Goal: Transaction & Acquisition: Purchase product/service

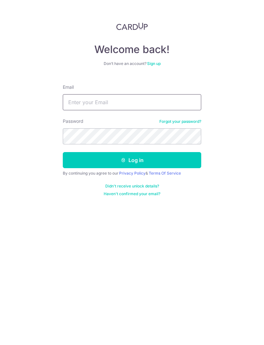
click at [188, 100] on input "Email" at bounding box center [132, 102] width 138 height 16
type input "Timsxc@yahoo.com.sg"
click at [158, 162] on button "Log in" at bounding box center [132, 160] width 138 height 16
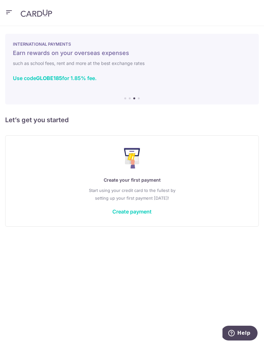
click at [12, 14] on icon "button" at bounding box center [9, 12] width 8 height 8
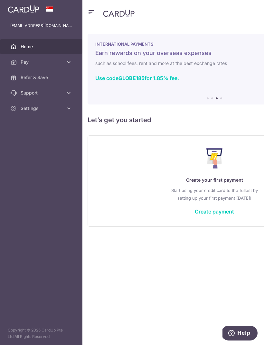
click at [62, 64] on span "Pay" at bounding box center [42, 62] width 42 height 6
click at [50, 82] on link "Payments" at bounding box center [41, 77] width 82 height 15
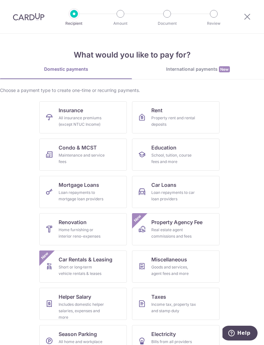
click at [76, 233] on div "Home furnishing or interior reno-expenses" at bounding box center [82, 233] width 46 height 13
click at [92, 221] on link "Renovation Home furnishing or interior reno-expenses" at bounding box center [83, 229] width 88 height 32
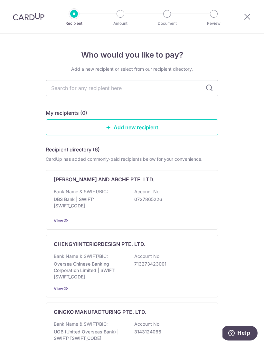
click at [114, 229] on div "AVERY AND ARCHE PTE. LTD. Bank Name & SWIFT/BIC: DBS Bank | SWIFT: DBSSSGSGXXX …" at bounding box center [132, 200] width 172 height 60
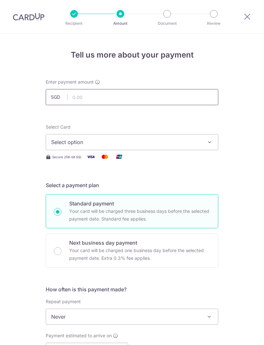
click at [141, 99] on input "text" at bounding box center [132, 97] width 172 height 16
click at [199, 142] on span "Select option" at bounding box center [126, 142] width 150 height 8
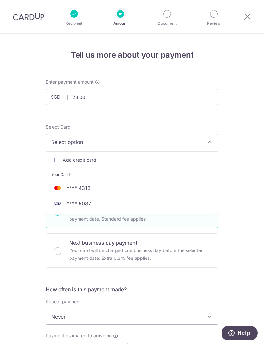
click at [258, 204] on div at bounding box center [132, 172] width 264 height 345
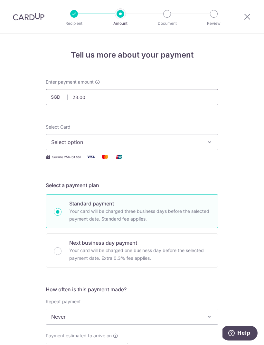
click at [176, 96] on input "23.00" at bounding box center [132, 97] width 172 height 16
click at [195, 146] on button "Select option" at bounding box center [132, 142] width 172 height 16
type input "23,000.00"
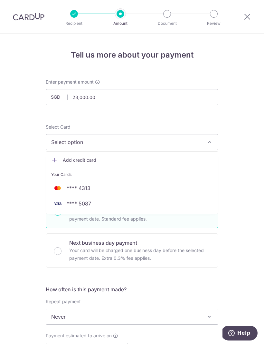
click at [171, 191] on span "**** 4313" at bounding box center [132, 188] width 162 height 8
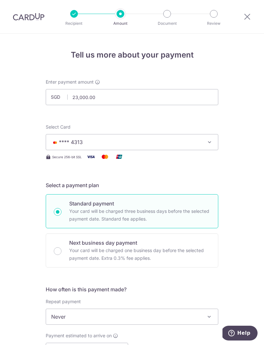
click at [3, 56] on div "Tell us more about your payment Enter payment amount SGD 23,000.00 23000.00 Sel…" at bounding box center [132, 348] width 264 height 628
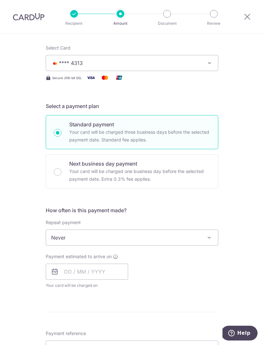
scroll to position [79, 0]
click at [99, 270] on input "text" at bounding box center [87, 272] width 82 height 16
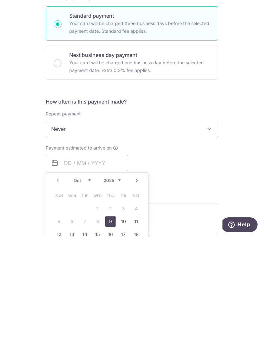
click at [108, 325] on link "9" at bounding box center [110, 330] width 10 height 10
type input "[DATE]"
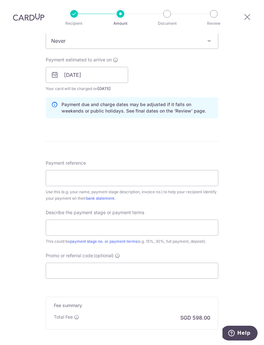
scroll to position [283, 0]
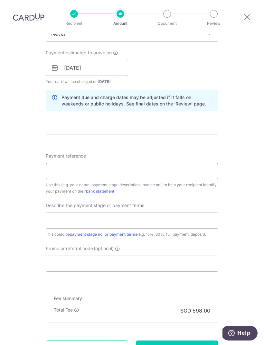
click at [212, 163] on input "Payment reference" at bounding box center [132, 171] width 172 height 16
type input "T"
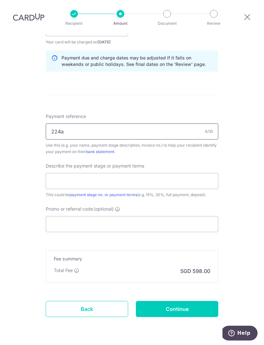
scroll to position [322, 0]
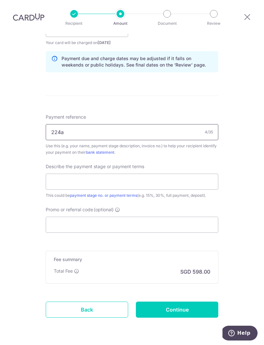
type input "224a"
click at [178, 174] on input "text" at bounding box center [132, 182] width 172 height 16
type input "Start"
click at [154, 217] on input "Promo or referral code (optional)" at bounding box center [132, 225] width 172 height 16
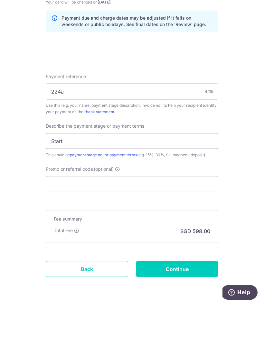
click at [183, 174] on input "Start" at bounding box center [132, 182] width 172 height 16
click at [194, 217] on input "Promo or referral code (optional)" at bounding box center [132, 225] width 172 height 16
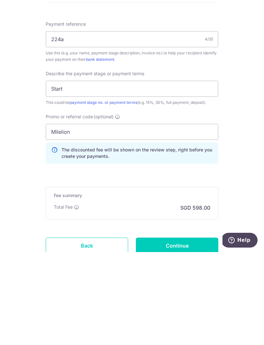
click at [235, 193] on div "Tell us more about your payment Enter payment amount SGD 23,000.00 23000.00 Sel…" at bounding box center [132, 54] width 264 height 684
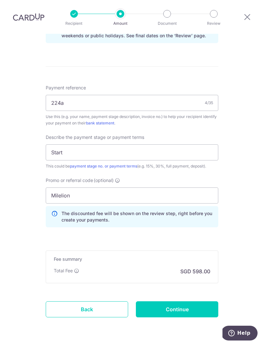
scroll to position [351, 0]
click at [168, 256] on h5 "Fee summary" at bounding box center [132, 259] width 156 height 6
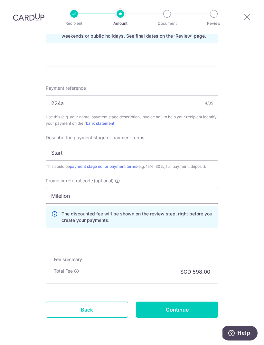
click at [162, 188] on input "Milelion" at bounding box center [132, 196] width 172 height 16
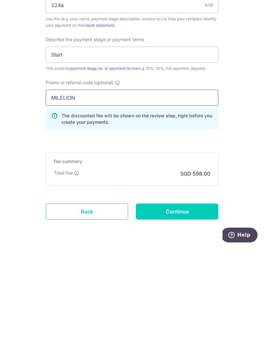
type input "MILELION"
click at [199, 302] on input "Continue" at bounding box center [177, 310] width 82 height 16
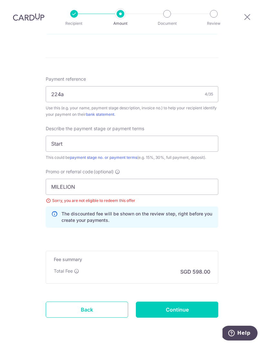
scroll to position [335, 0]
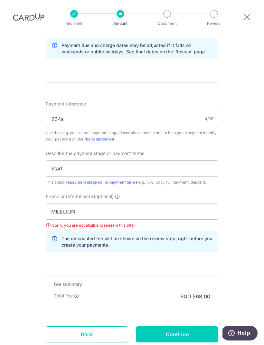
click at [176, 327] on input "Continue" at bounding box center [177, 335] width 82 height 16
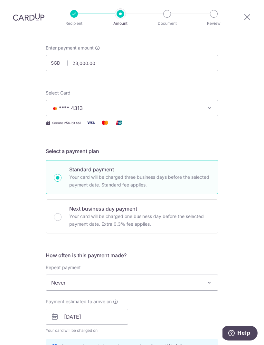
scroll to position [32, 0]
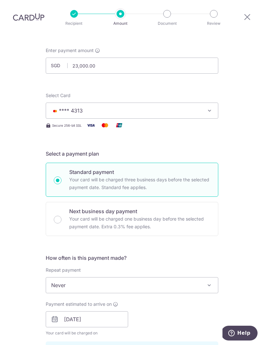
click at [207, 103] on button "**** 4313" at bounding box center [132, 111] width 172 height 16
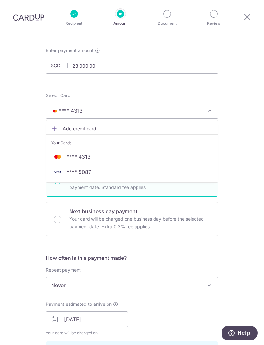
click at [178, 168] on span "**** 5087" at bounding box center [132, 172] width 162 height 8
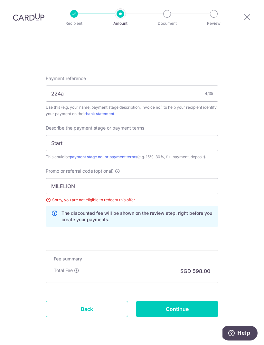
scroll to position [360, 0]
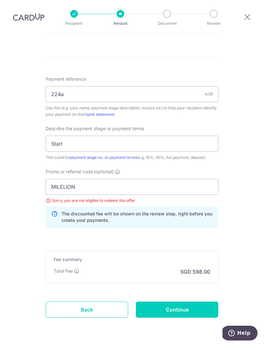
click at [197, 302] on input "Continue" at bounding box center [177, 310] width 82 height 16
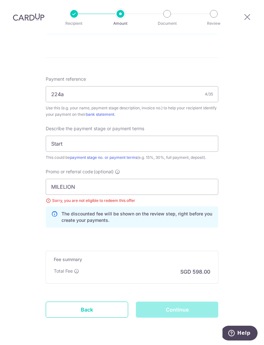
click at [206, 302] on div "Continue" at bounding box center [177, 310] width 90 height 16
click at [192, 302] on div "Continue" at bounding box center [177, 310] width 90 height 16
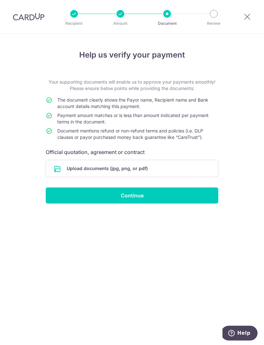
click at [159, 199] on input "Continue" at bounding box center [132, 196] width 172 height 16
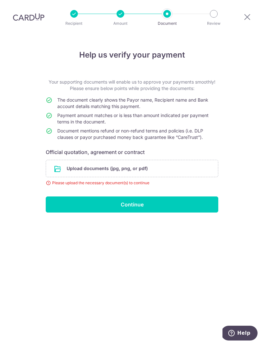
click at [154, 160] on input "file" at bounding box center [132, 168] width 172 height 17
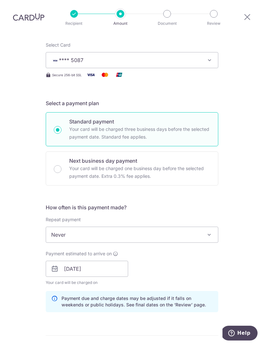
scroll to position [81, 0]
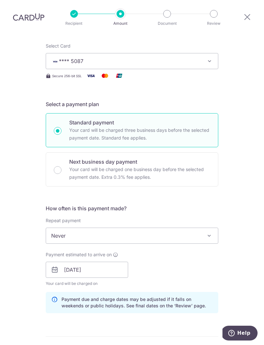
click at [168, 57] on span "**** 5087" at bounding box center [126, 61] width 150 height 8
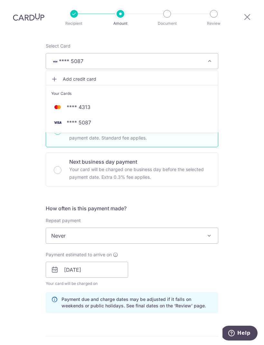
click at [141, 99] on link "**** 4313" at bounding box center [132, 106] width 172 height 15
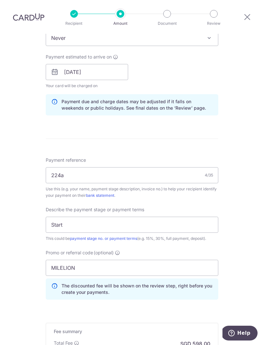
scroll to position [284, 0]
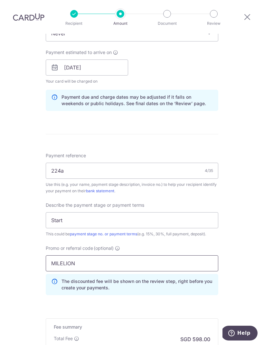
click at [155, 256] on input "MILELION" at bounding box center [132, 264] width 172 height 16
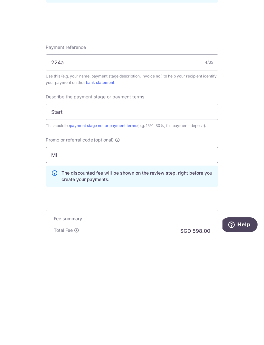
type input "M"
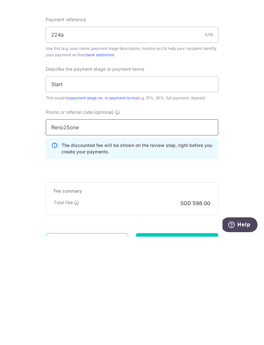
scroll to position [316, 0]
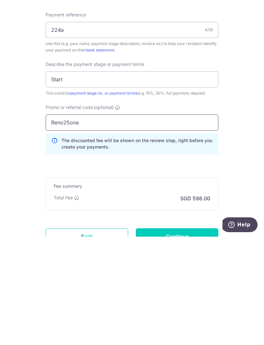
type input "Reno25one"
click at [202, 337] on input "Continue" at bounding box center [177, 345] width 82 height 16
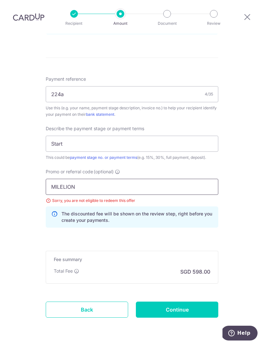
click at [169, 179] on input "MILELION" at bounding box center [132, 187] width 172 height 16
type input "M"
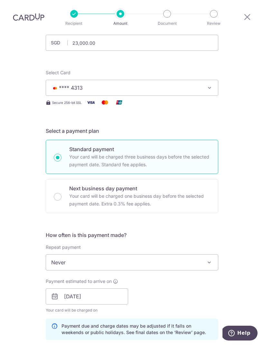
scroll to position [55, 0]
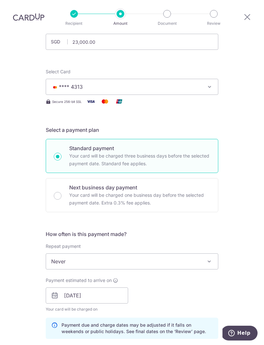
type input "Reno25one"
click at [213, 79] on button "**** 4313" at bounding box center [132, 87] width 172 height 16
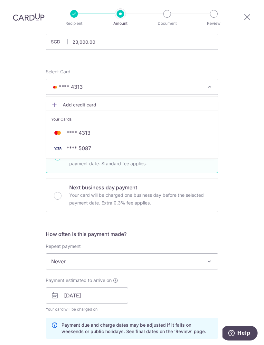
click at [93, 141] on link "**** 5087" at bounding box center [132, 148] width 172 height 15
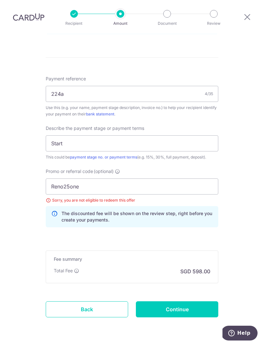
scroll to position [360, 0]
click at [178, 302] on input "Continue" at bounding box center [177, 310] width 82 height 16
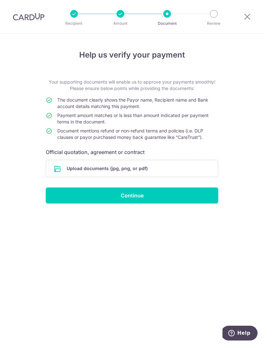
click at [183, 169] on input "file" at bounding box center [132, 168] width 172 height 17
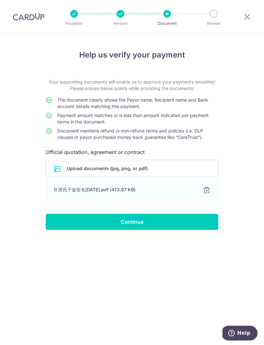
click at [138, 221] on input "Continue" at bounding box center [132, 222] width 172 height 16
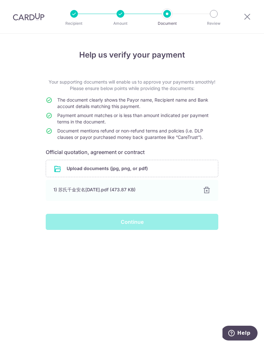
click at [195, 224] on div "Continue" at bounding box center [132, 222] width 180 height 16
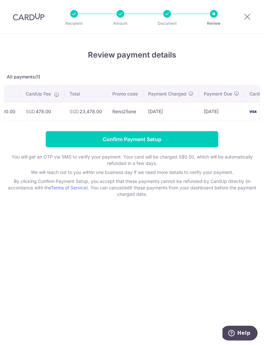
scroll to position [0, 126]
